Goal: Transaction & Acquisition: Obtain resource

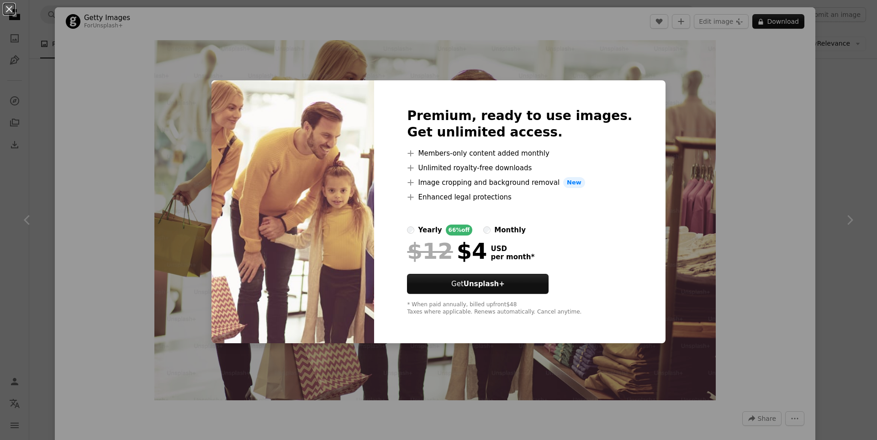
scroll to position [914, 0]
click at [689, 151] on div "An X shape Premium, ready to use images. Get unlimited access. A plus sign Memb…" at bounding box center [438, 220] width 877 height 440
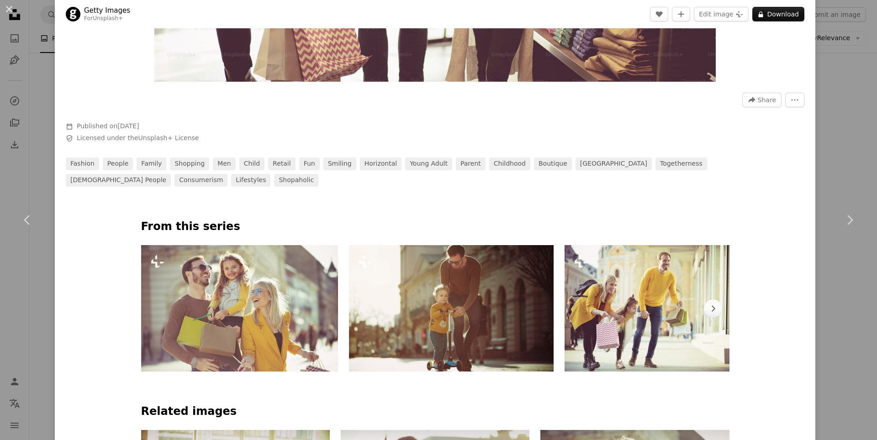
scroll to position [320, 0]
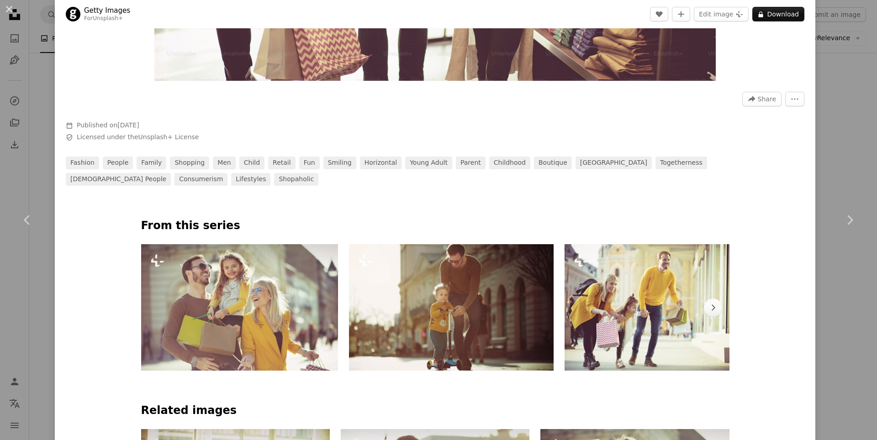
click at [271, 314] on img at bounding box center [239, 307] width 197 height 127
